Goal: Contribute content

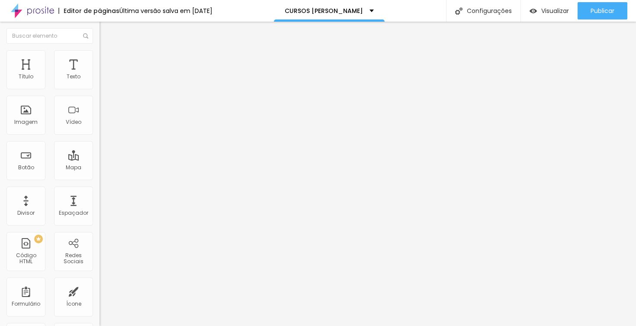
click at [99, 74] on span "Trocar imagem" at bounding box center [122, 70] width 47 height 7
click at [99, 177] on input "[URL][DOMAIN_NAME]" at bounding box center [151, 173] width 104 height 9
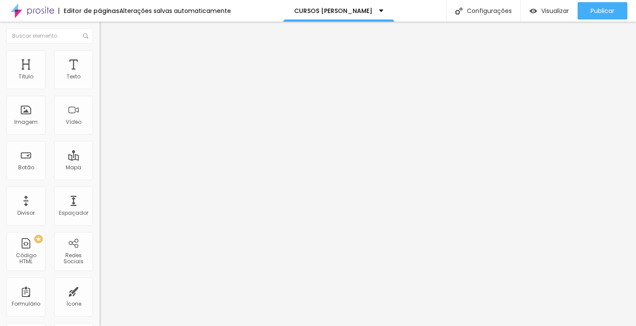
click at [99, 177] on input "[URL][DOMAIN_NAME]" at bounding box center [151, 173] width 104 height 9
paste input "[URL][DOMAIN_NAME]"
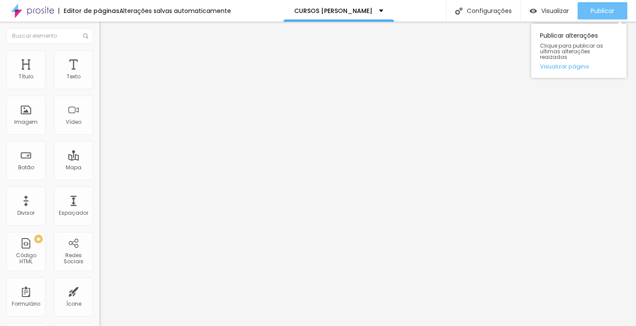
type input "[URL][DOMAIN_NAME]"
click at [598, 13] on span "Publicar" at bounding box center [602, 10] width 24 height 7
click at [600, 11] on span "Publicar" at bounding box center [602, 10] width 24 height 7
